Goal: Go to known website: Access a specific website the user already knows

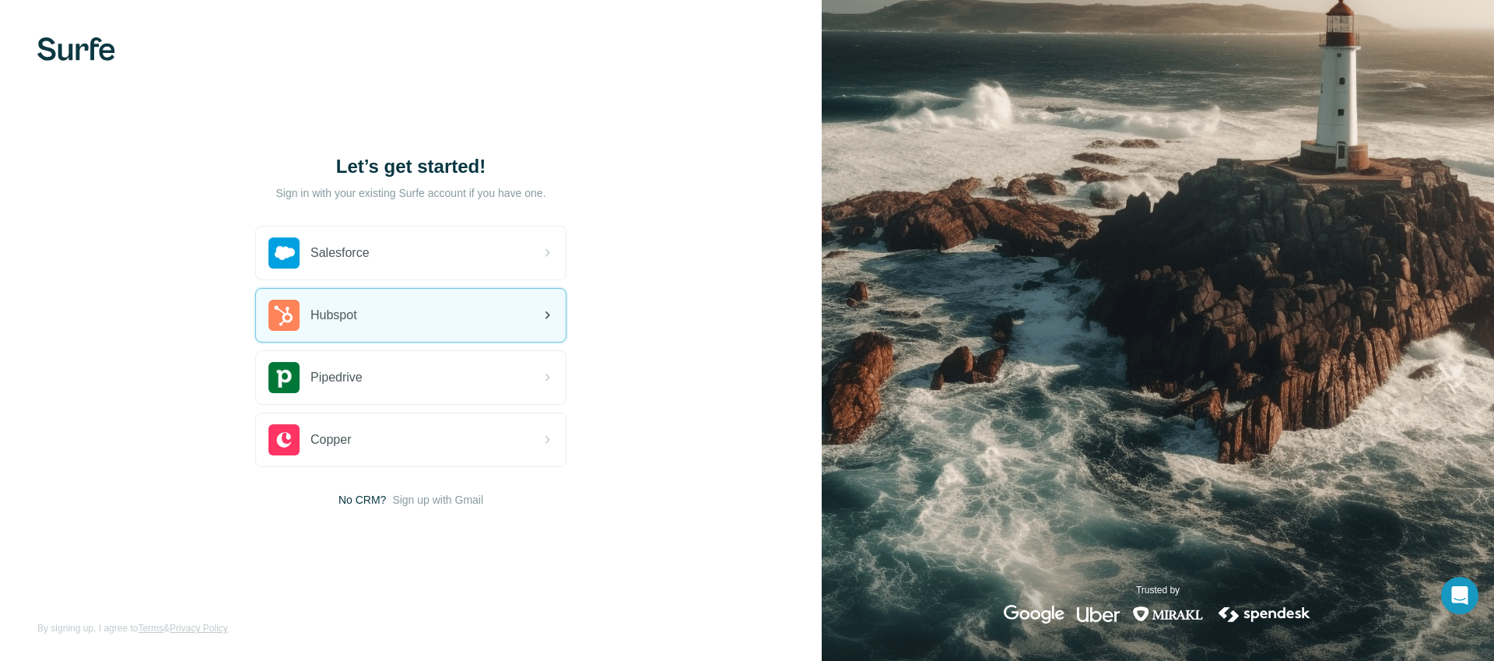
click at [398, 327] on div "Hubspot" at bounding box center [411, 315] width 310 height 53
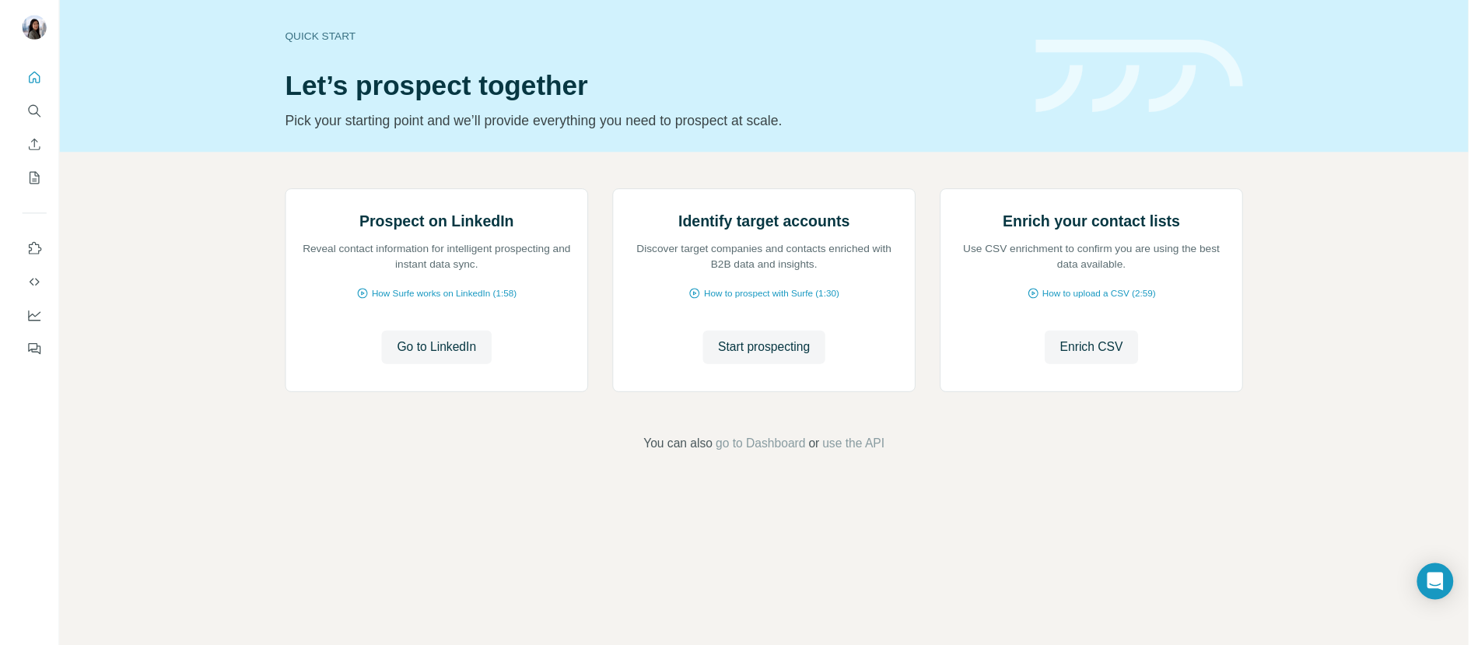
scroll to position [12, 0]
